Goal: Find specific page/section

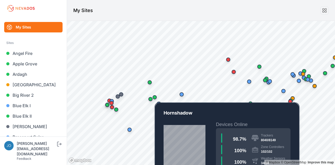
click at [156, 98] on div "Map marker" at bounding box center [154, 97] width 4 height 4
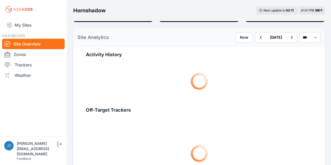
scroll to position [171, 0]
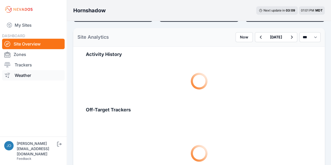
click at [30, 76] on link "Weather" at bounding box center [33, 75] width 63 height 10
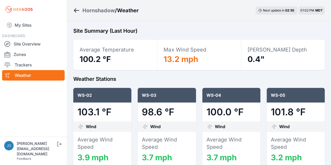
click at [77, 11] on icon "Breadcrumb" at bounding box center [76, 10] width 7 height 6
